Goal: Transaction & Acquisition: Purchase product/service

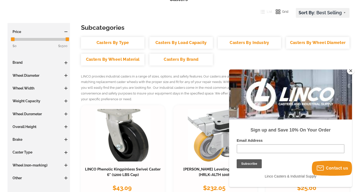
click at [314, 43] on link "Casters By Wheel Diameter" at bounding box center [317, 43] width 63 height 12
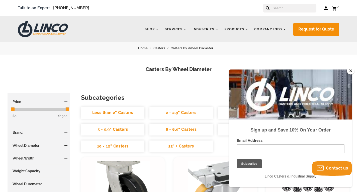
click at [170, 133] on link "6 - 6.9" Casters" at bounding box center [180, 130] width 63 height 12
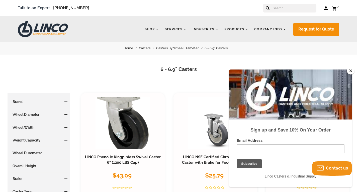
click at [350, 71] on button "Close" at bounding box center [351, 71] width 8 height 8
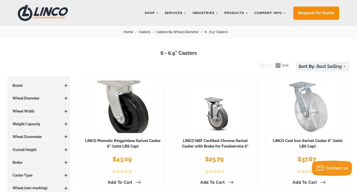
scroll to position [16, 0]
click at [66, 124] on span at bounding box center [65, 124] width 3 height 1
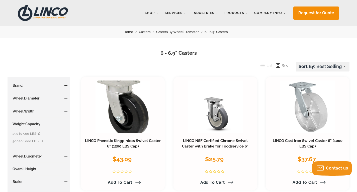
click at [29, 133] on link "250 to 500 LBS (1)" at bounding box center [40, 134] width 55 height 6
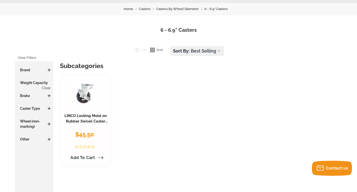
scroll to position [40, 0]
click at [45, 87] on link "Clear" at bounding box center [46, 87] width 9 height 5
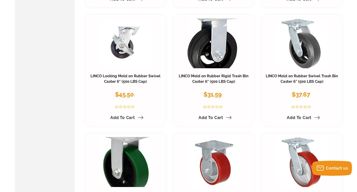
scroll to position [932, 0]
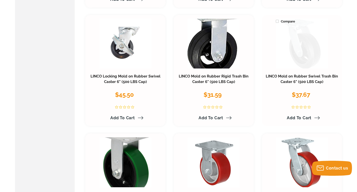
click at [300, 49] on link at bounding box center [302, 44] width 52 height 50
